Goal: Transaction & Acquisition: Purchase product/service

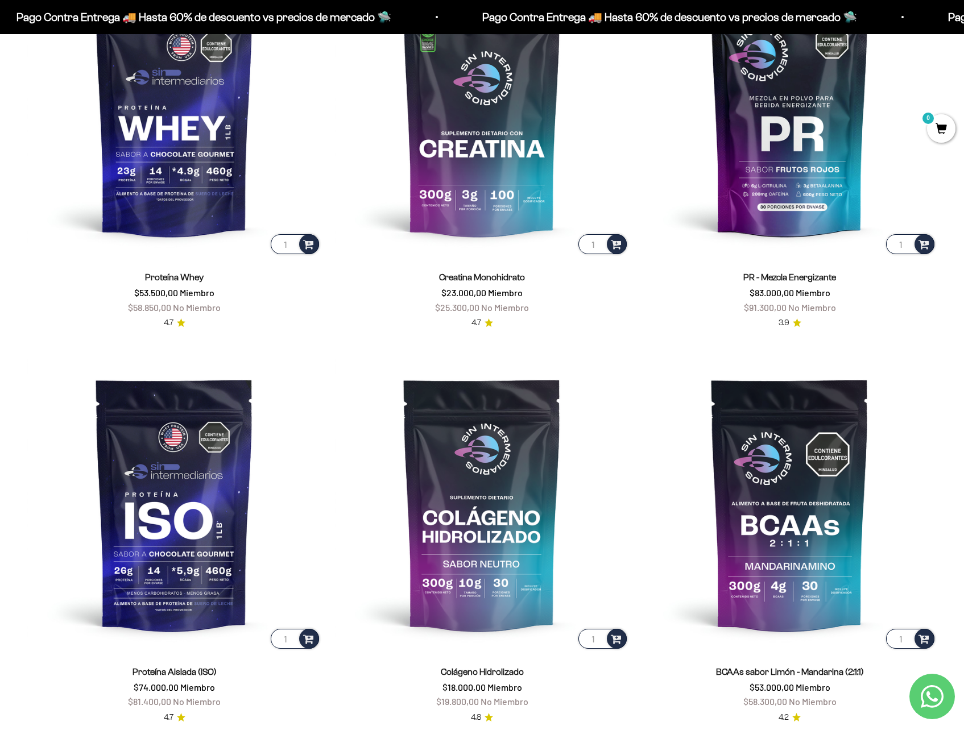
scroll to position [607, 0]
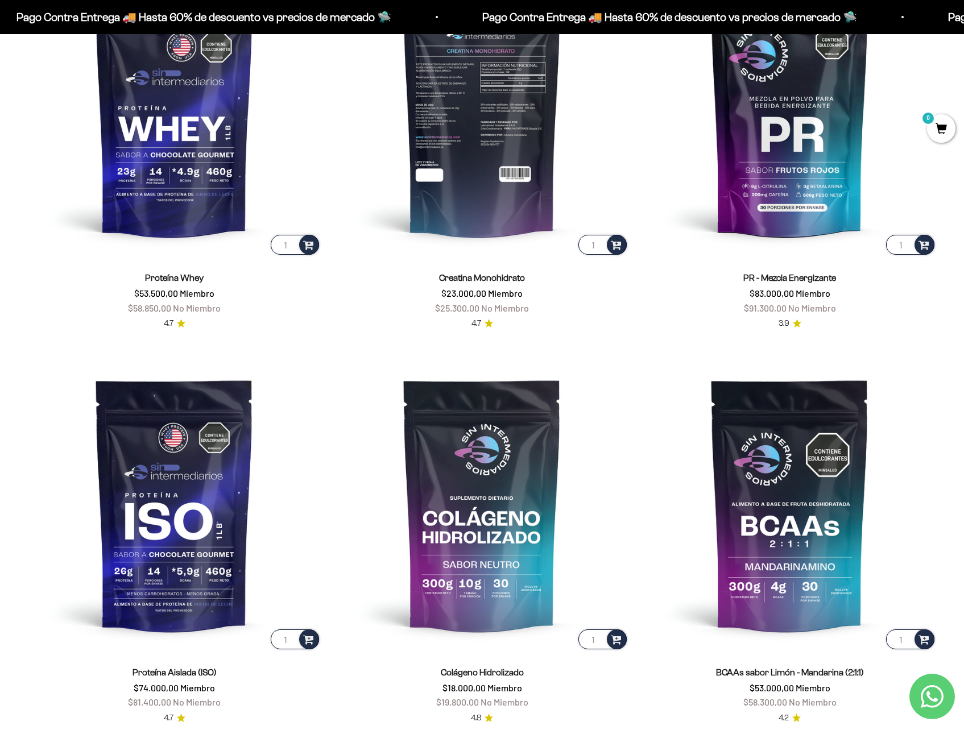
click at [627, 242] on img at bounding box center [482, 110] width 294 height 294
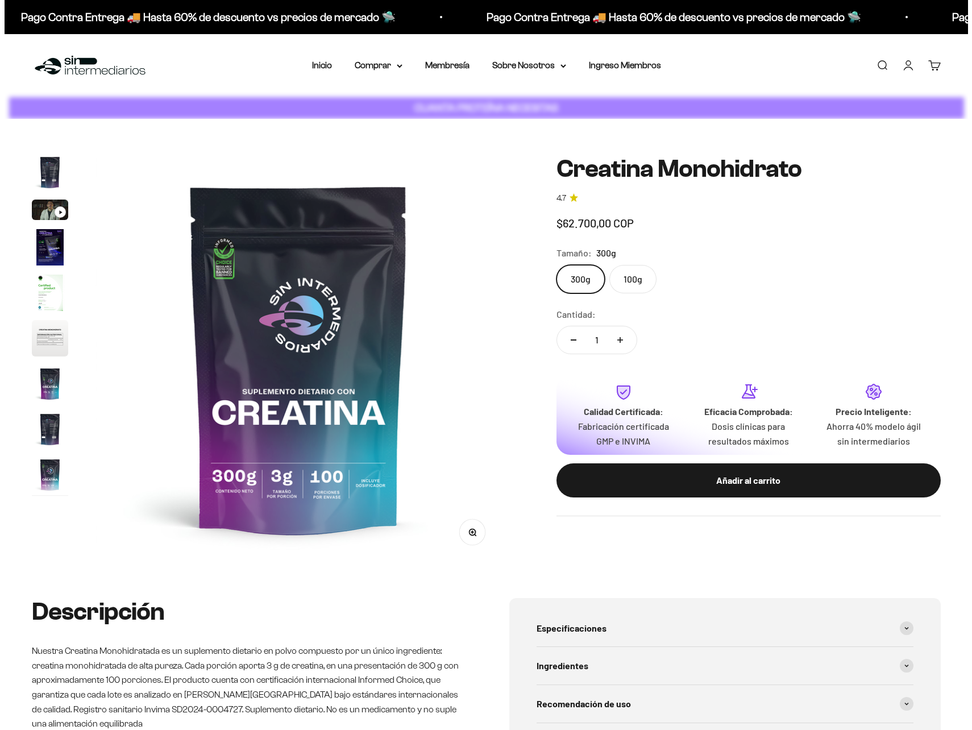
scroll to position [0, 3360]
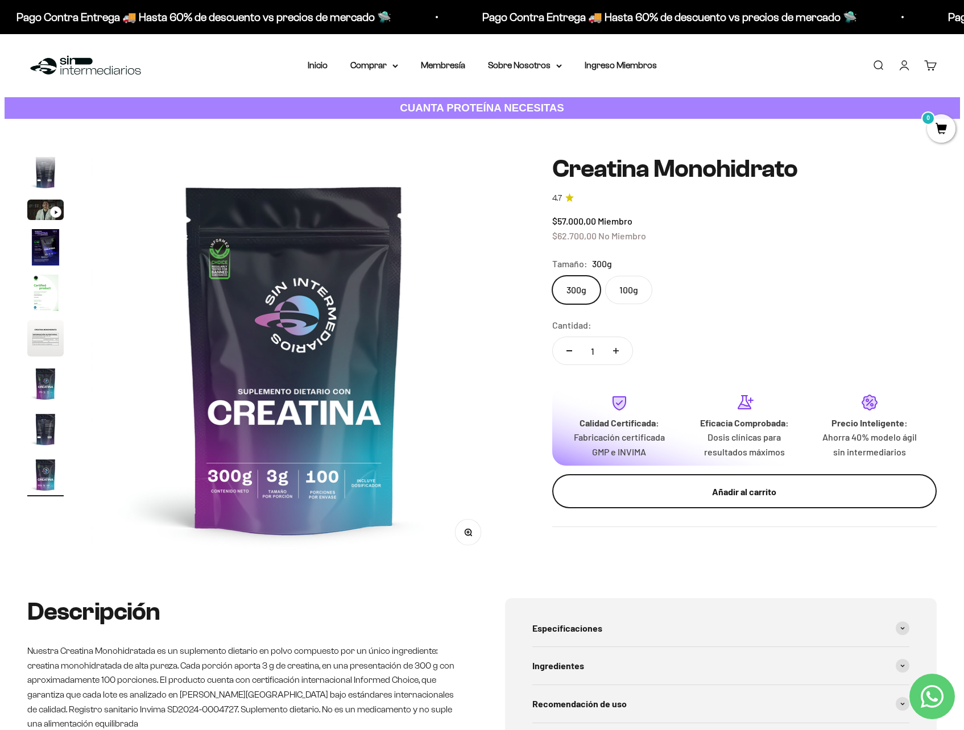
click at [766, 507] on button "Añadir al carrito" at bounding box center [744, 491] width 384 height 34
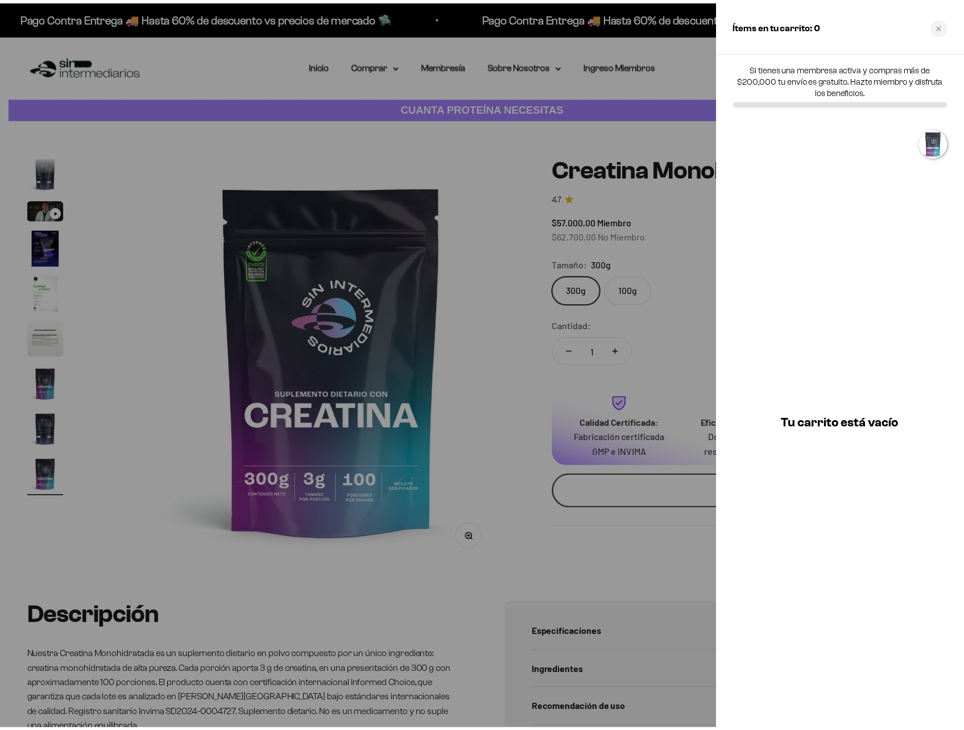
scroll to position [0, 3398]
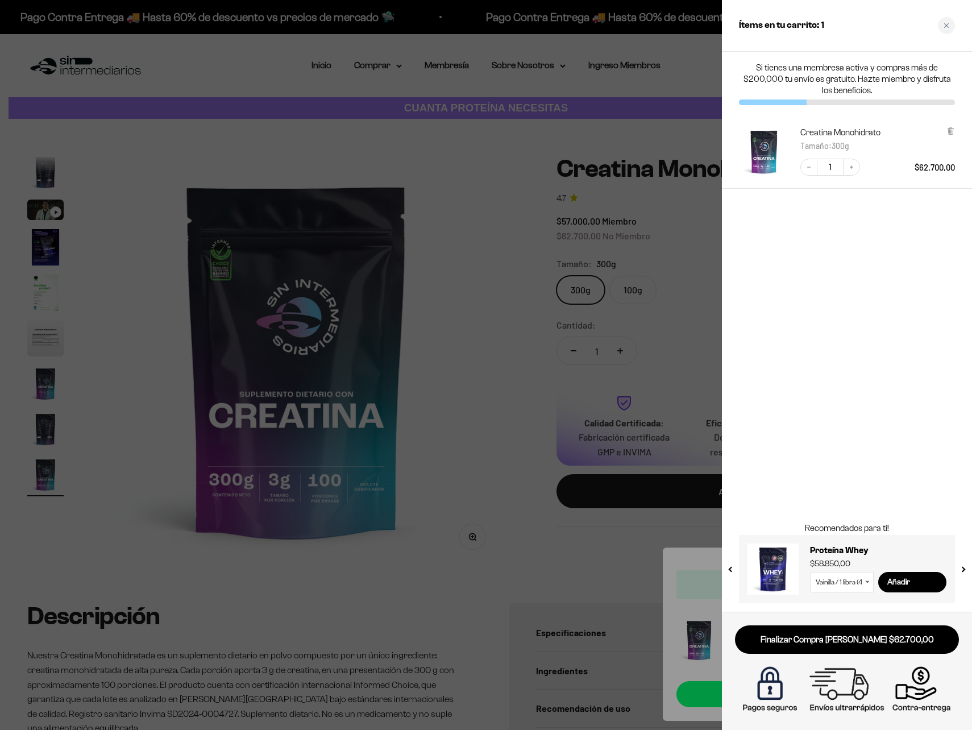
click at [429, 281] on div at bounding box center [486, 365] width 972 height 730
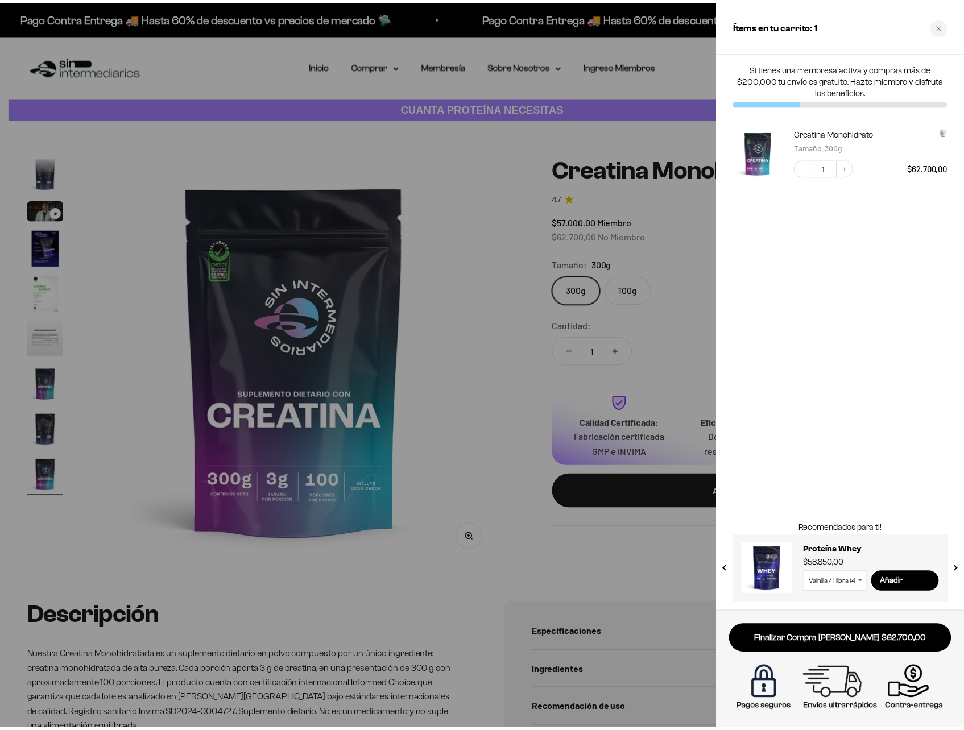
scroll to position [0, 3360]
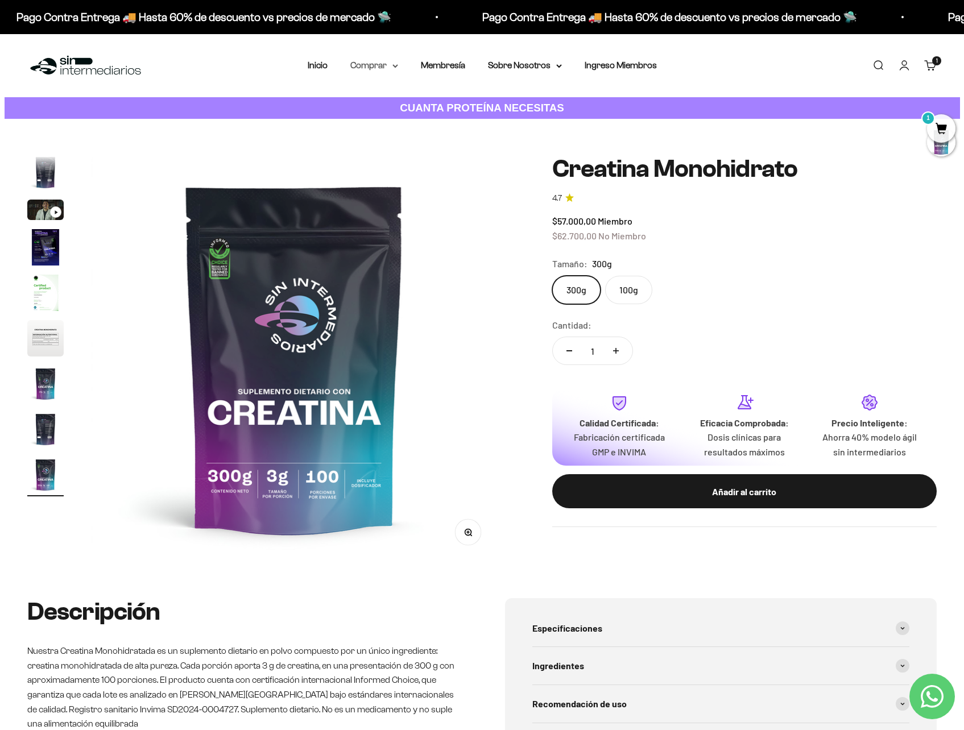
click at [389, 71] on summary "Comprar" at bounding box center [374, 65] width 48 height 15
click at [388, 102] on span "Proteínas" at bounding box center [376, 102] width 38 height 10
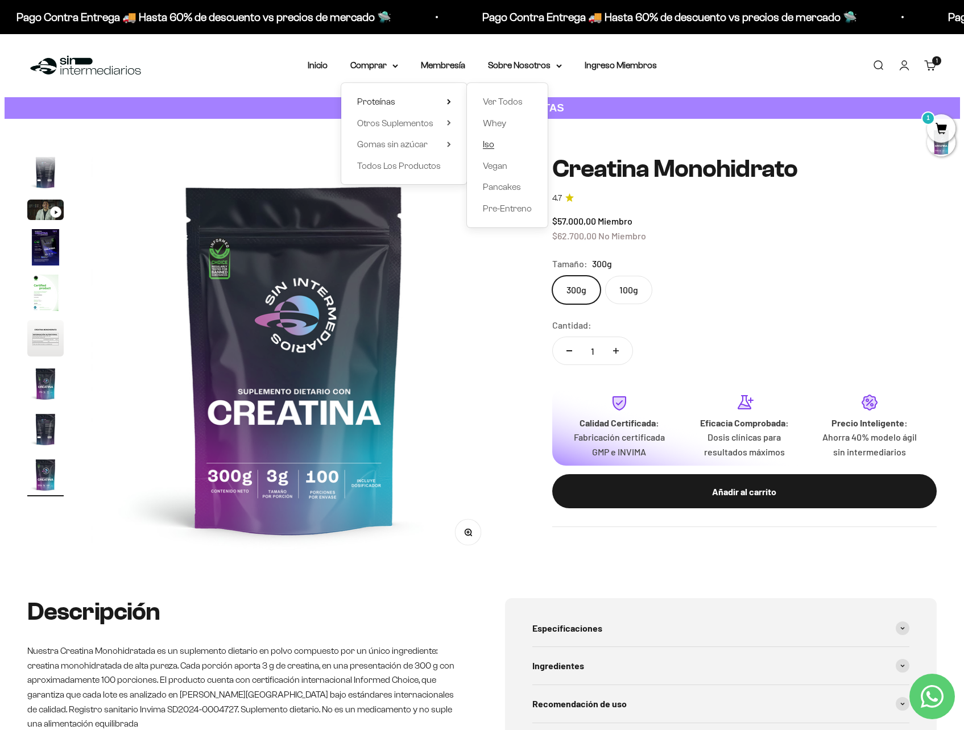
click at [496, 141] on link "Iso" at bounding box center [507, 144] width 49 height 15
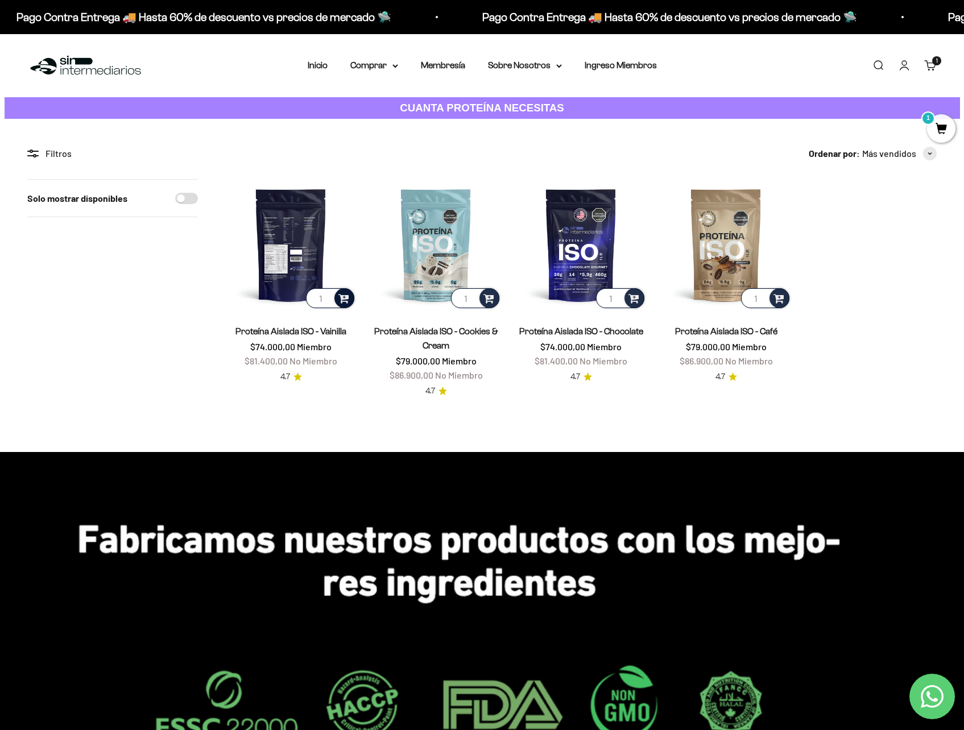
click at [347, 301] on span at bounding box center [343, 297] width 11 height 13
click at [297, 284] on span "Vanilla / 2 libras (910g)" at bounding box center [292, 281] width 68 height 9
